Goal: Task Accomplishment & Management: Manage account settings

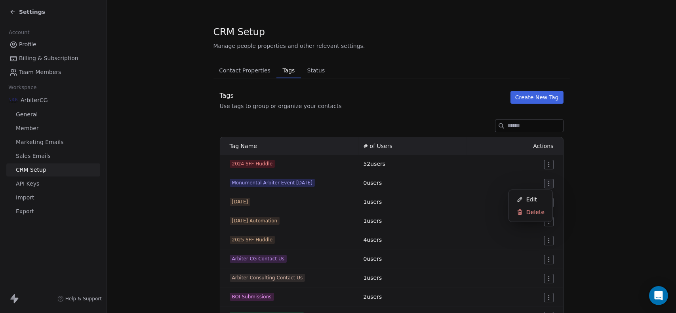
click at [543, 181] on html "Settings Account Profile Billing & Subscription Team Members Workspace ArbiterC…" at bounding box center [338, 156] width 676 height 313
click at [530, 198] on span "Edit" at bounding box center [532, 200] width 11 height 8
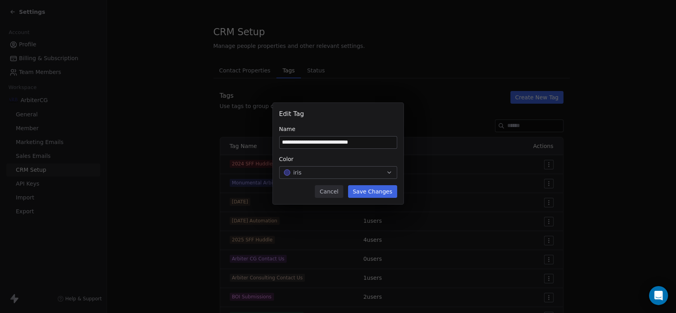
click at [334, 191] on button "Cancel" at bounding box center [329, 191] width 28 height 13
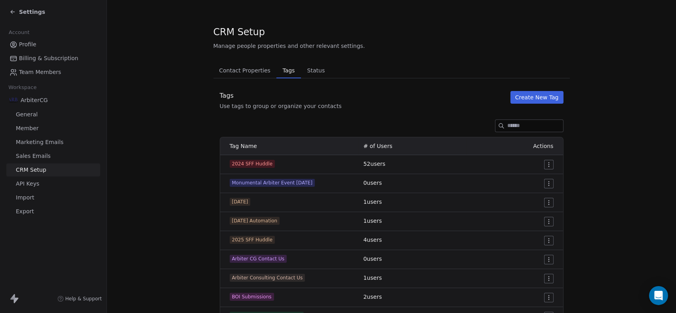
click at [252, 148] on span "Tag Name" at bounding box center [243, 146] width 27 height 6
click at [387, 151] on th "# of Users" at bounding box center [413, 146] width 108 height 18
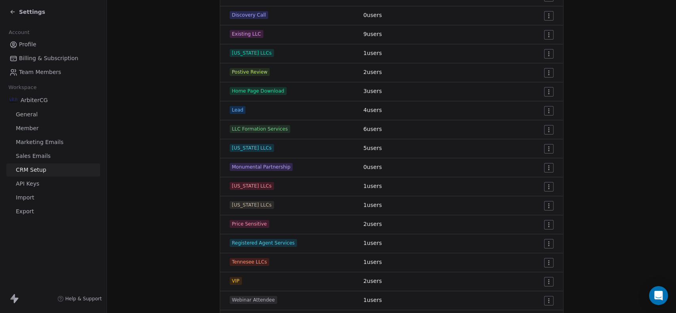
scroll to position [416, 0]
click at [547, 166] on html "Settings Account Profile Billing & Subscription Team Members Workspace ArbiterC…" at bounding box center [338, 156] width 676 height 313
click at [536, 181] on div "Edit" at bounding box center [530, 182] width 37 height 13
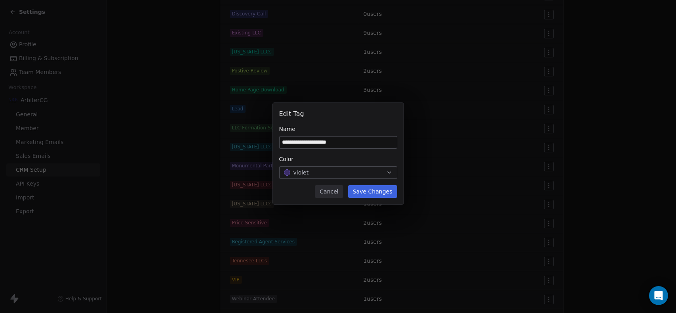
click at [335, 193] on button "Cancel" at bounding box center [329, 191] width 28 height 13
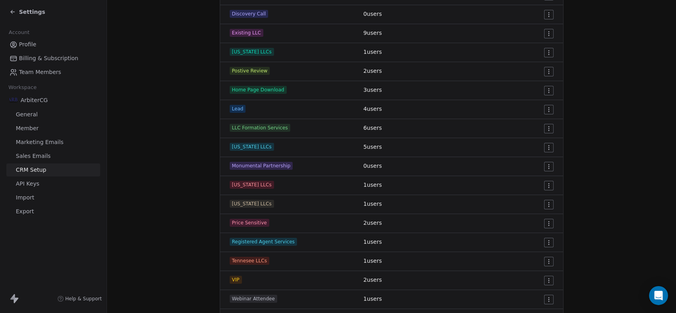
click at [543, 164] on html "Settings Account Profile Billing & Subscription Team Members Workspace ArbiterC…" at bounding box center [338, 156] width 676 height 313
click at [536, 181] on span "Edit" at bounding box center [532, 183] width 11 height 8
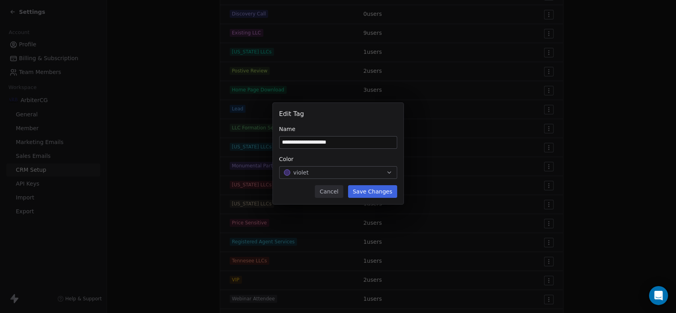
click at [327, 192] on button "Cancel" at bounding box center [329, 191] width 28 height 13
